Goal: Navigation & Orientation: Find specific page/section

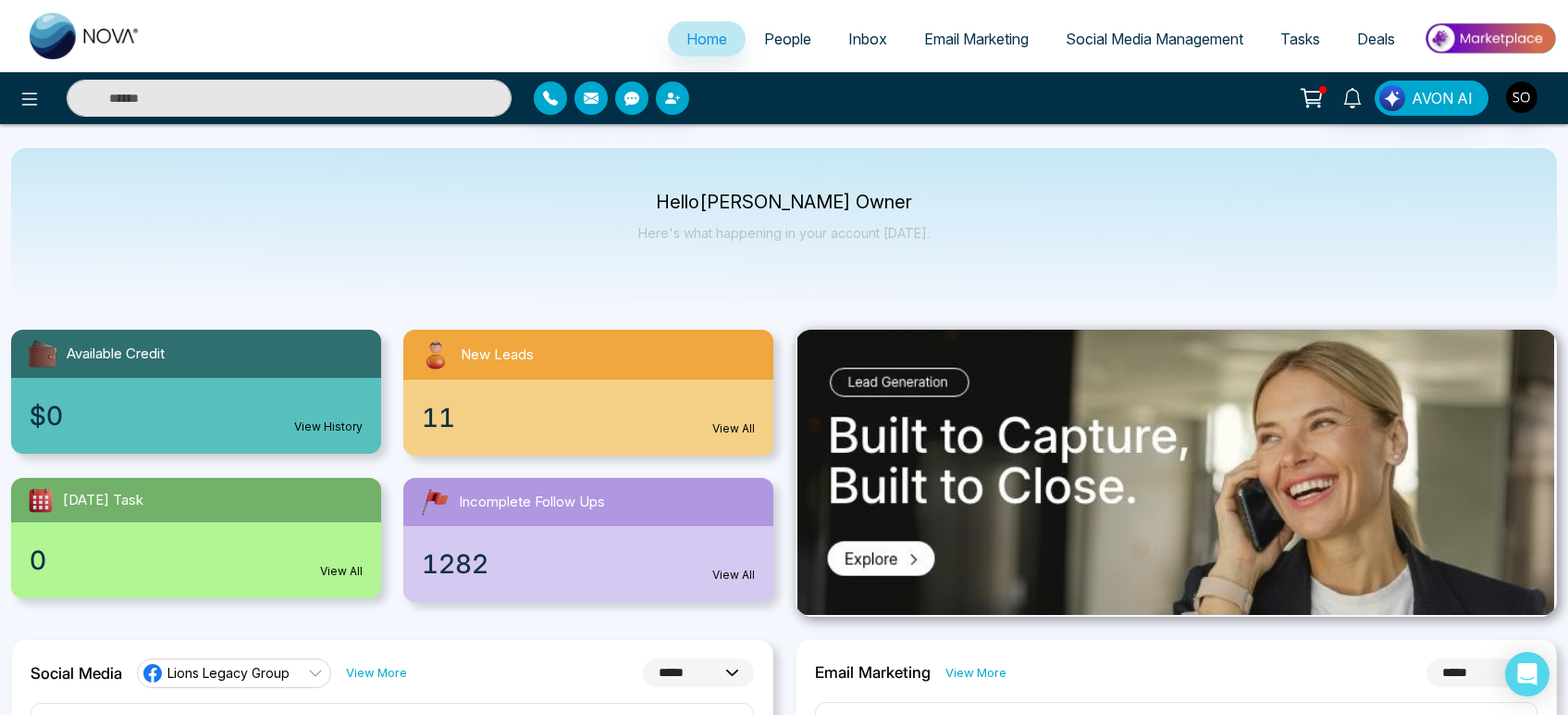
select select "*"
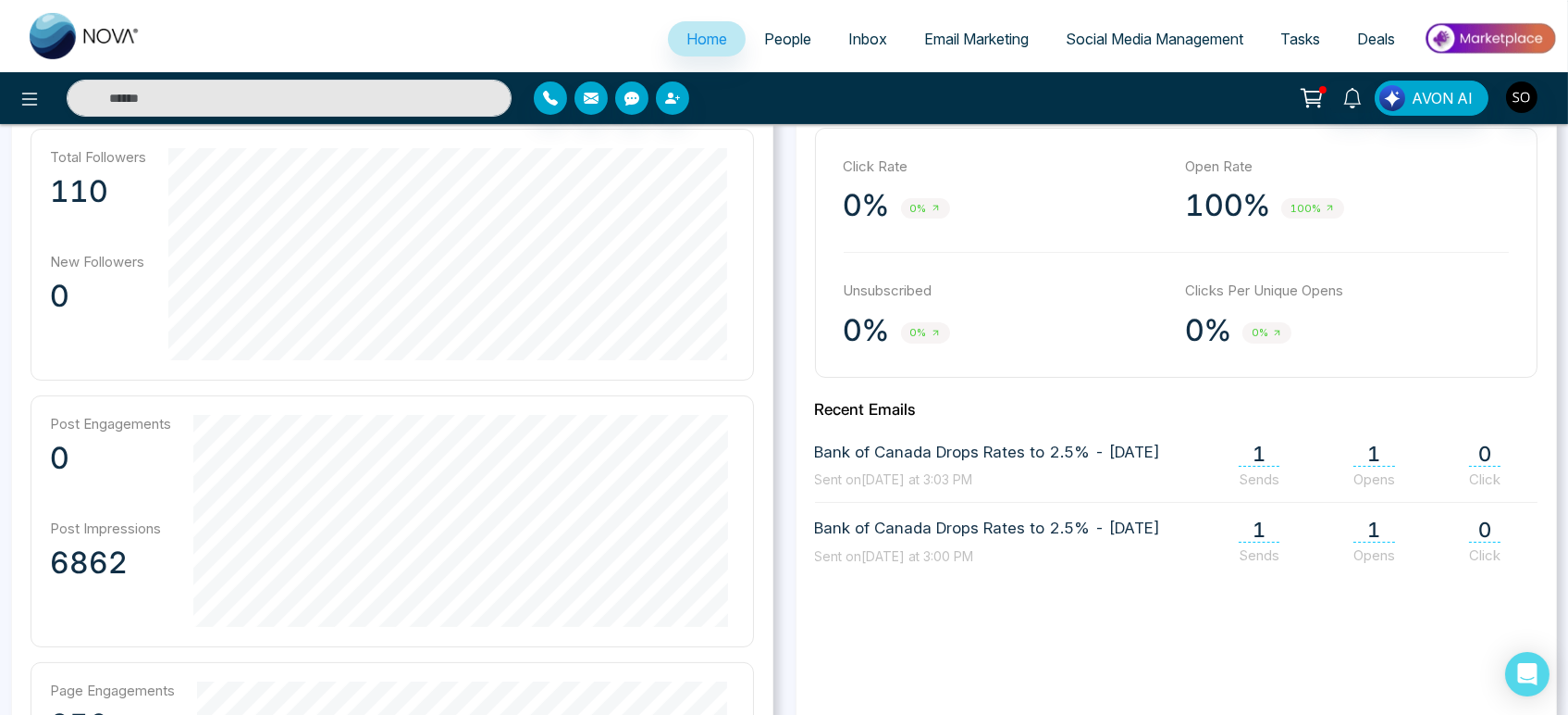
scroll to position [617, 0]
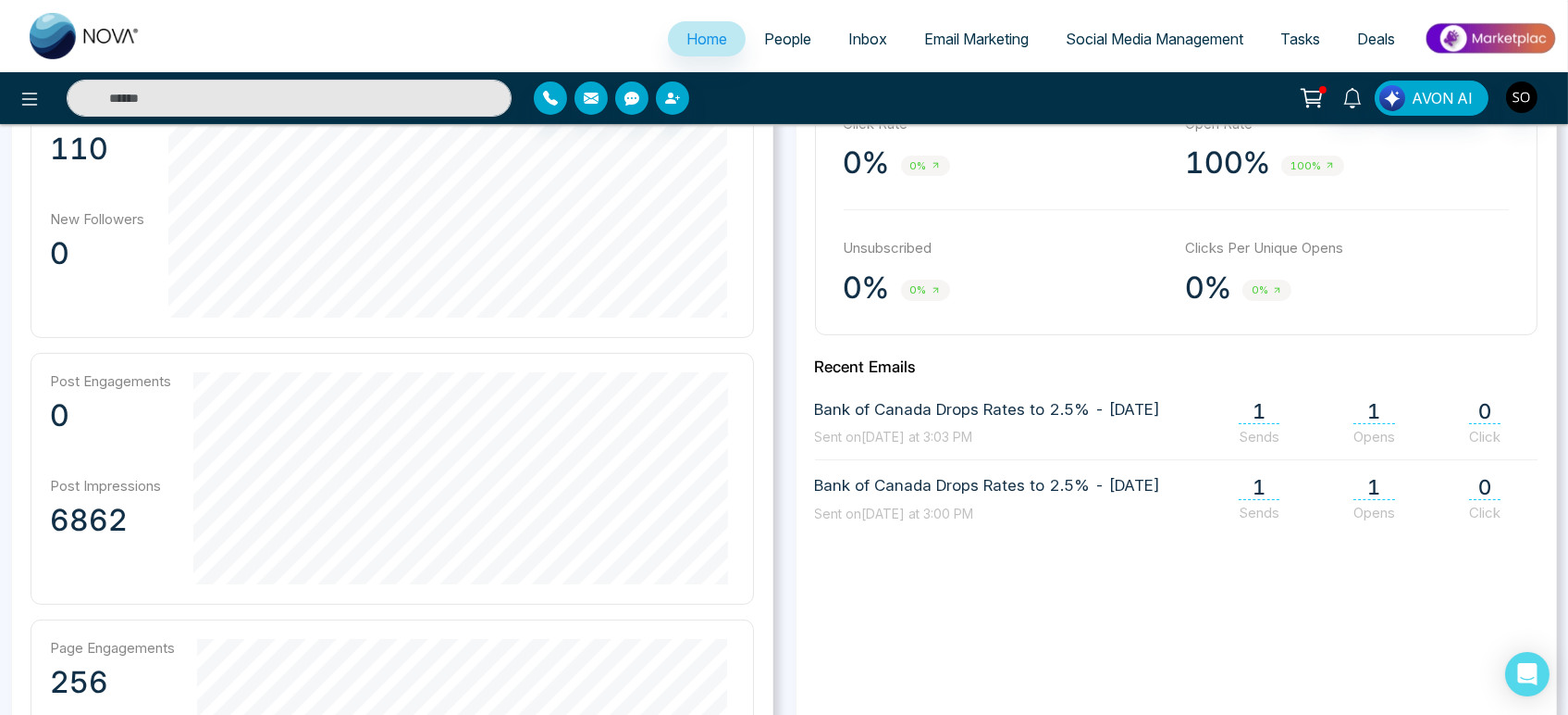
click at [783, 49] on span "People" at bounding box center [788, 38] width 48 height 18
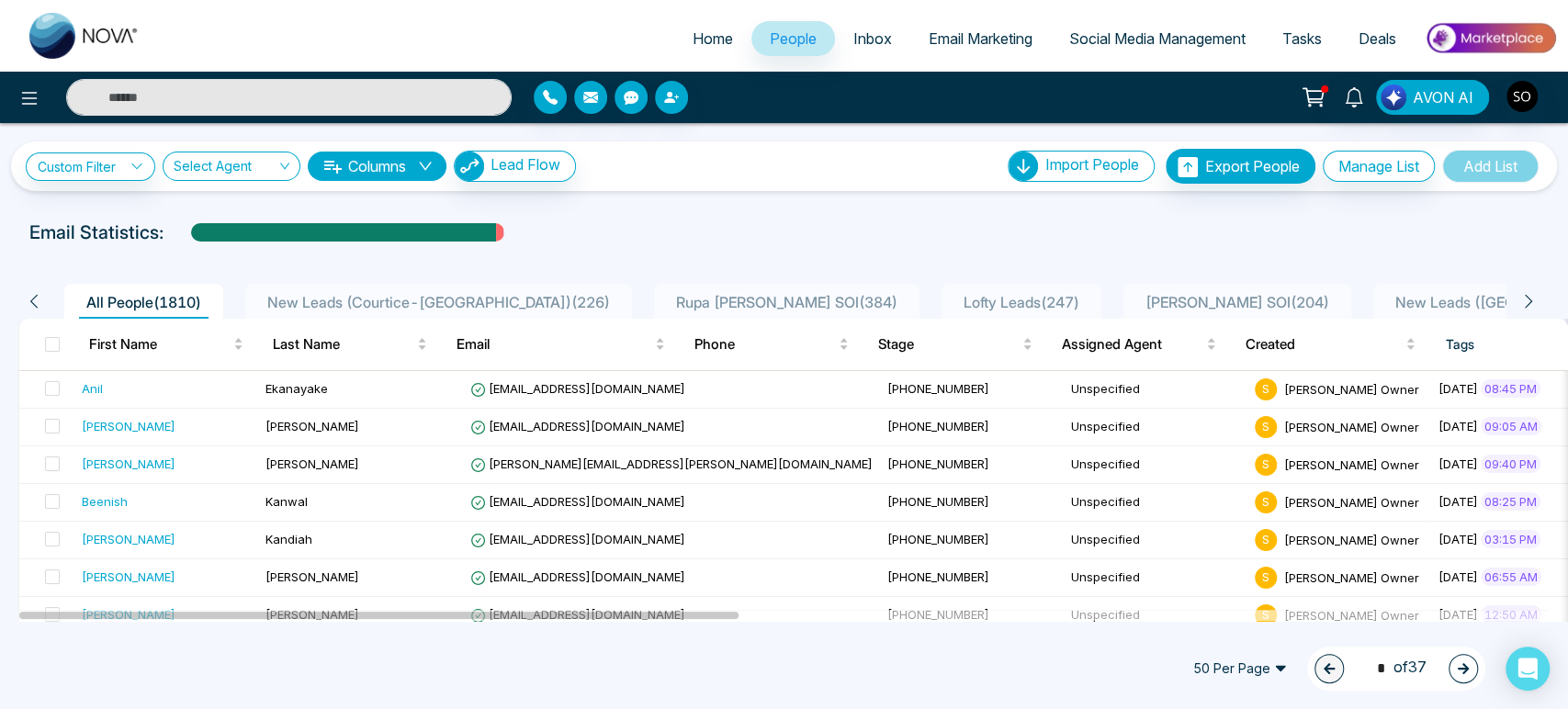
click at [712, 43] on span "Home" at bounding box center [712, 38] width 41 height 18
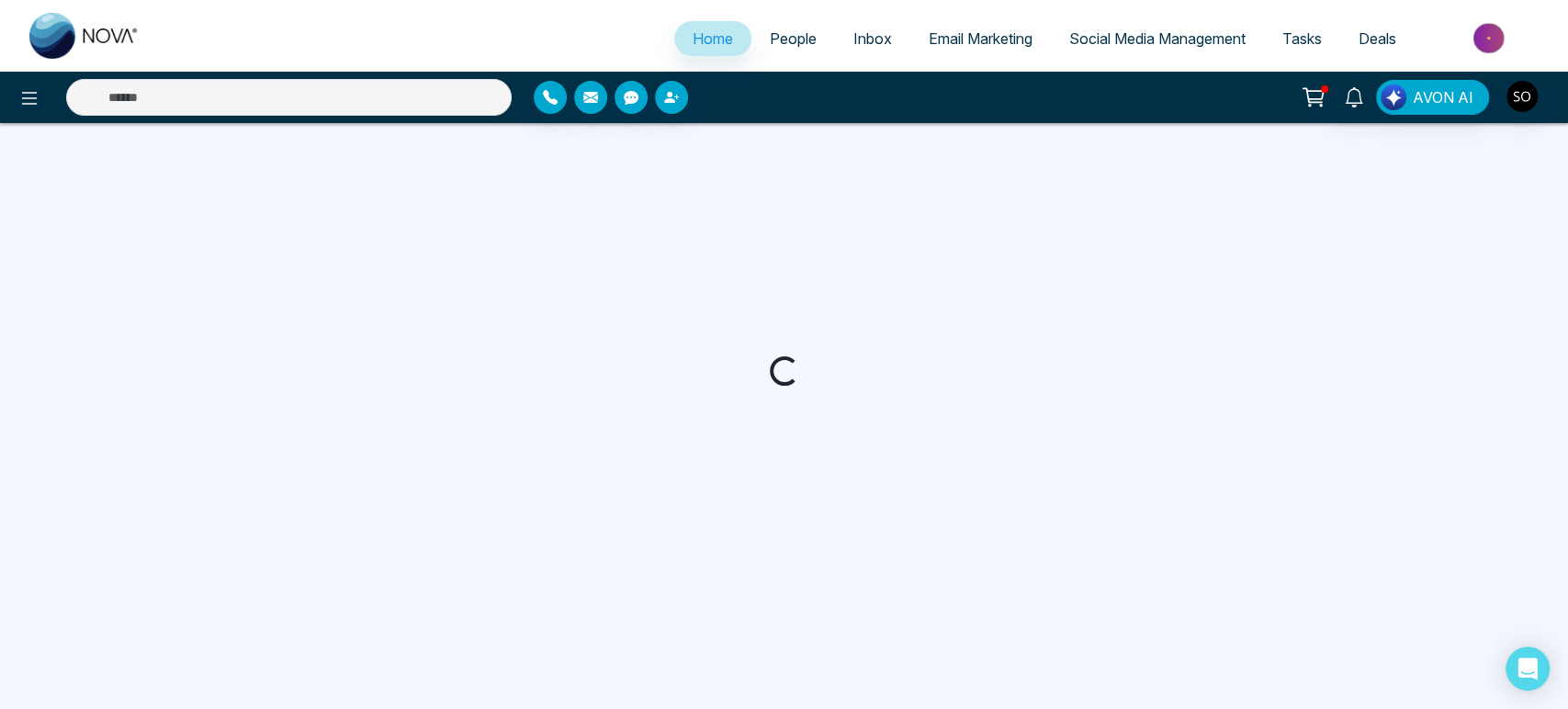
select select "*"
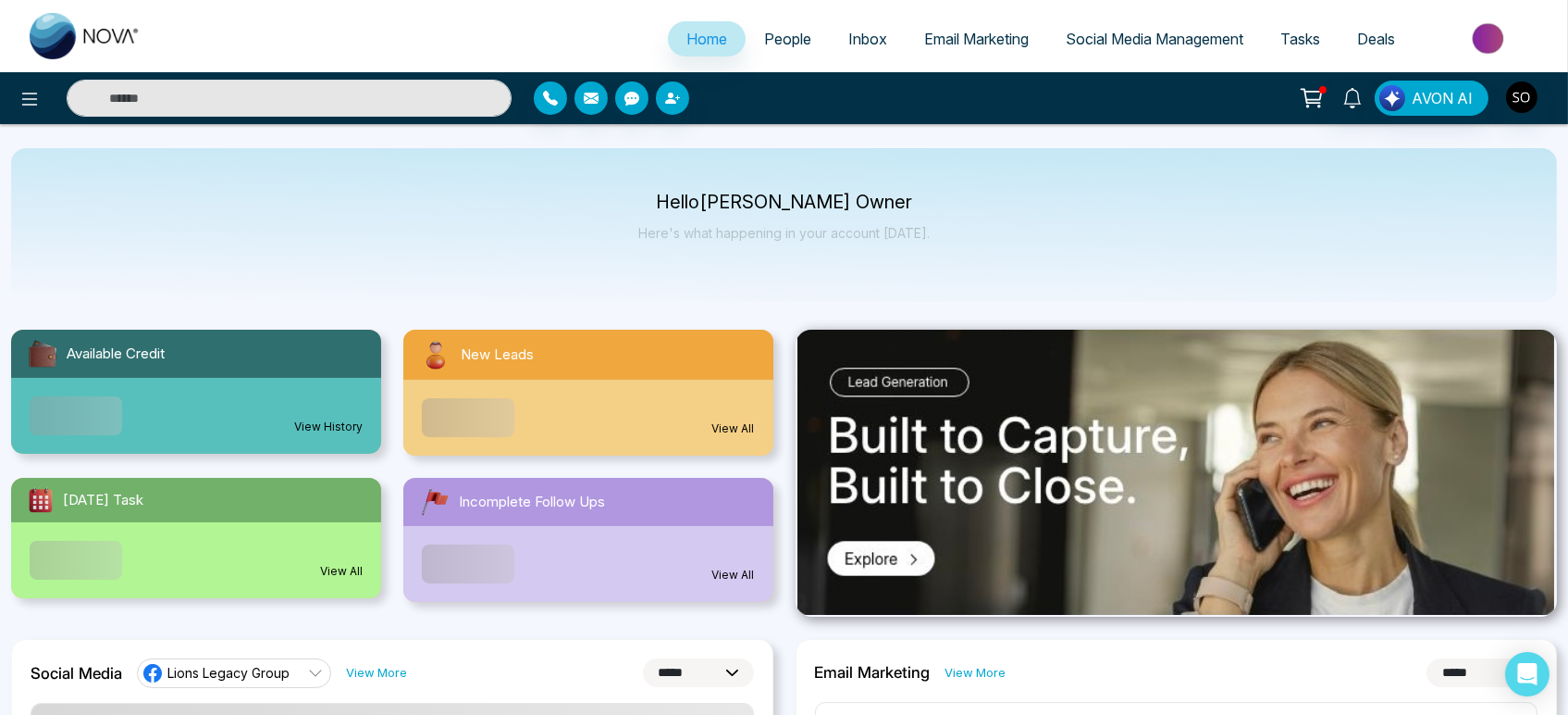
click at [768, 41] on span "People" at bounding box center [788, 38] width 48 height 18
